Goal: Task Accomplishment & Management: Use online tool/utility

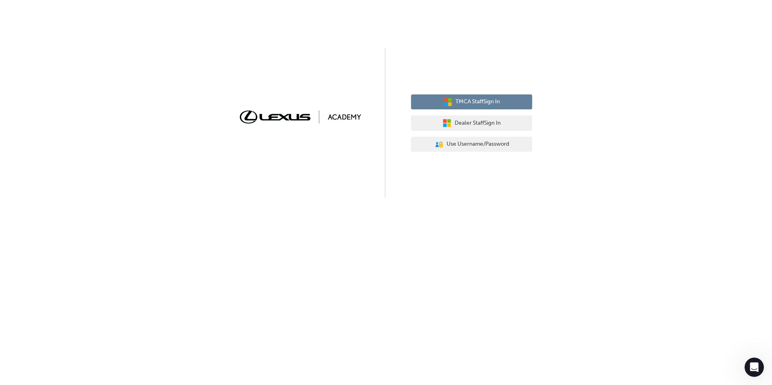
click at [476, 102] on span "TMCA Staff Sign In" at bounding box center [477, 101] width 44 height 9
drag, startPoint x: 286, startPoint y: 187, endPoint x: 298, endPoint y: 184, distance: 12.6
click at [286, 187] on div "TMCA Staff Sign In Dealer Staff Sign In User Authentication Icon - Blue Person,…" at bounding box center [386, 99] width 772 height 198
click at [494, 95] on button "TMCA Staff Sign In" at bounding box center [471, 101] width 121 height 15
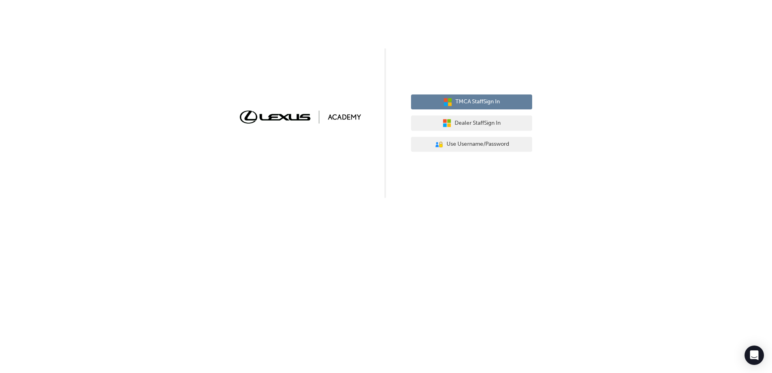
click at [487, 102] on span "TMCA Staff Sign In" at bounding box center [477, 101] width 44 height 9
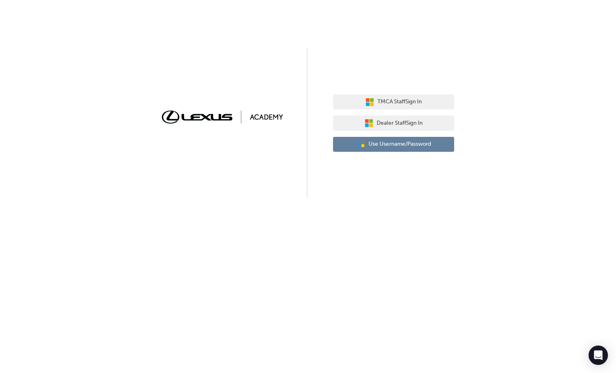
click at [411, 144] on span "Use Username/Password" at bounding box center [400, 144] width 63 height 9
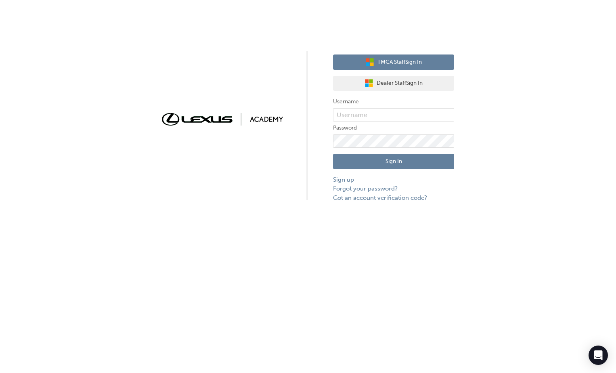
click at [392, 63] on span "TMCA Staff Sign In" at bounding box center [399, 62] width 44 height 9
